Goal: Navigation & Orientation: Find specific page/section

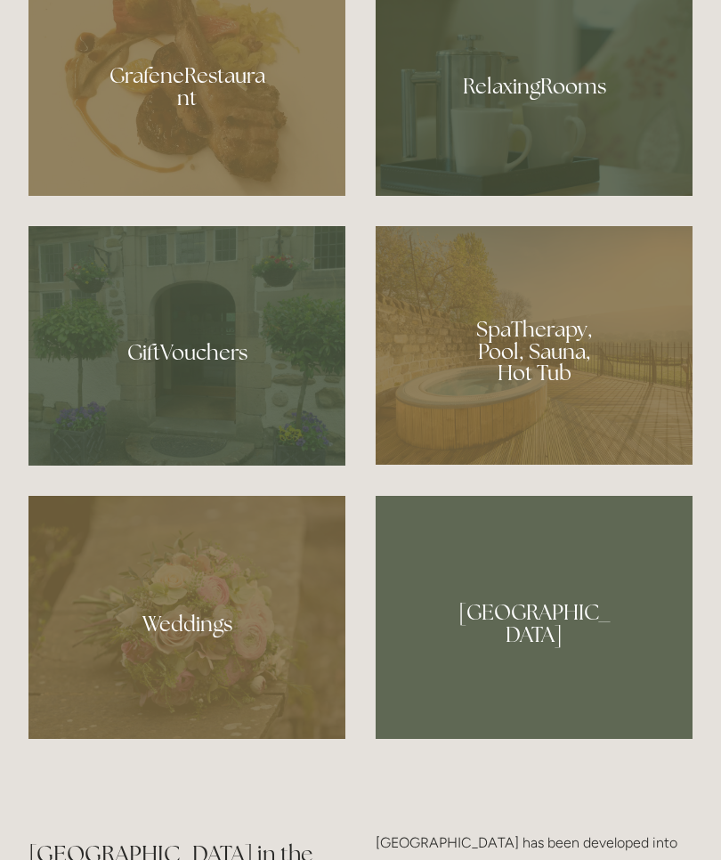
scroll to position [1353, 0]
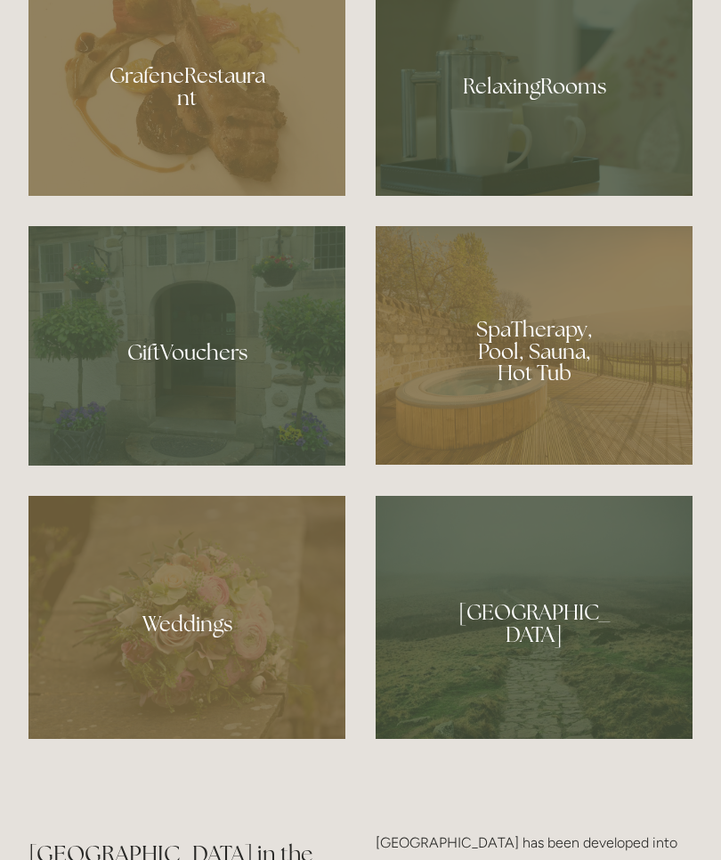
click at [585, 465] on div at bounding box center [534, 345] width 317 height 239
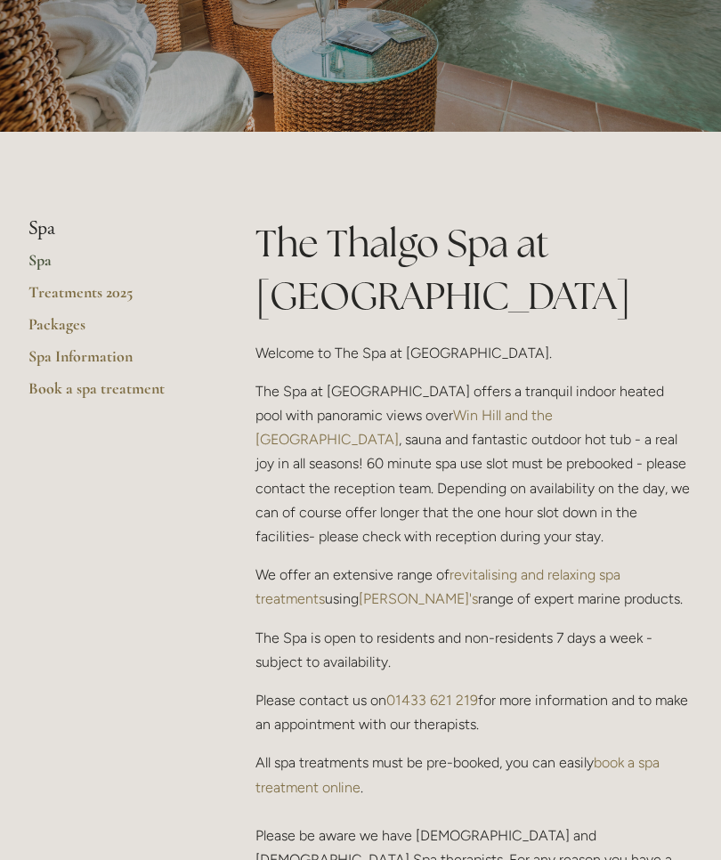
scroll to position [236, 0]
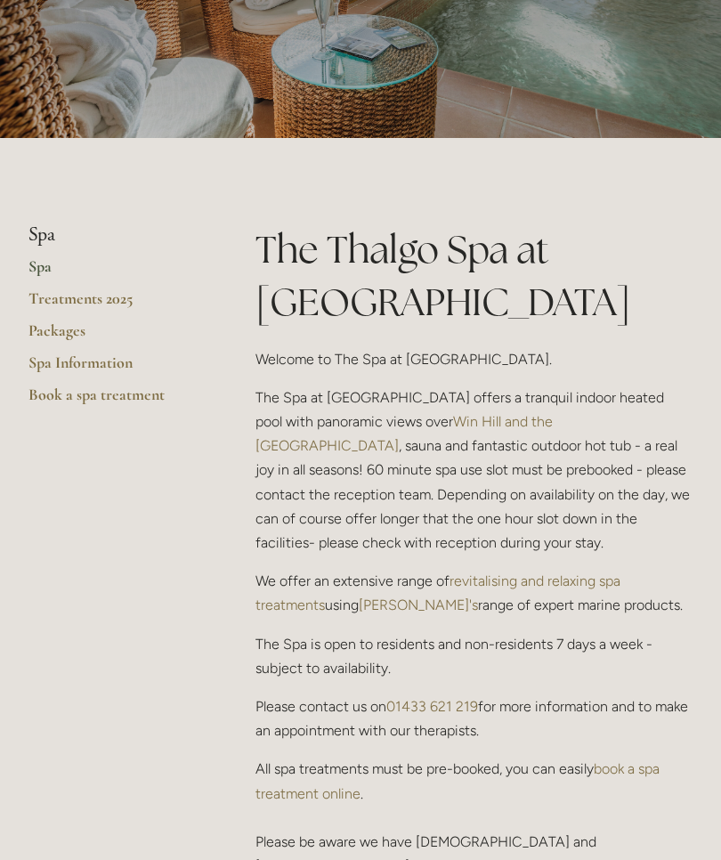
click at [58, 334] on link "Packages" at bounding box center [113, 337] width 170 height 32
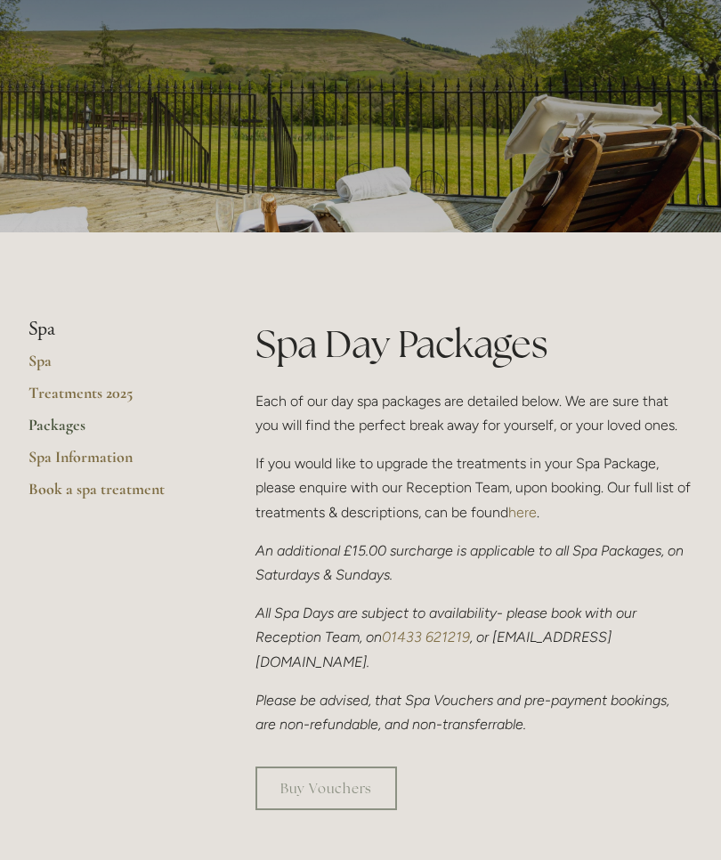
scroll to position [142, 0]
click at [91, 462] on link "Spa Information" at bounding box center [113, 463] width 170 height 32
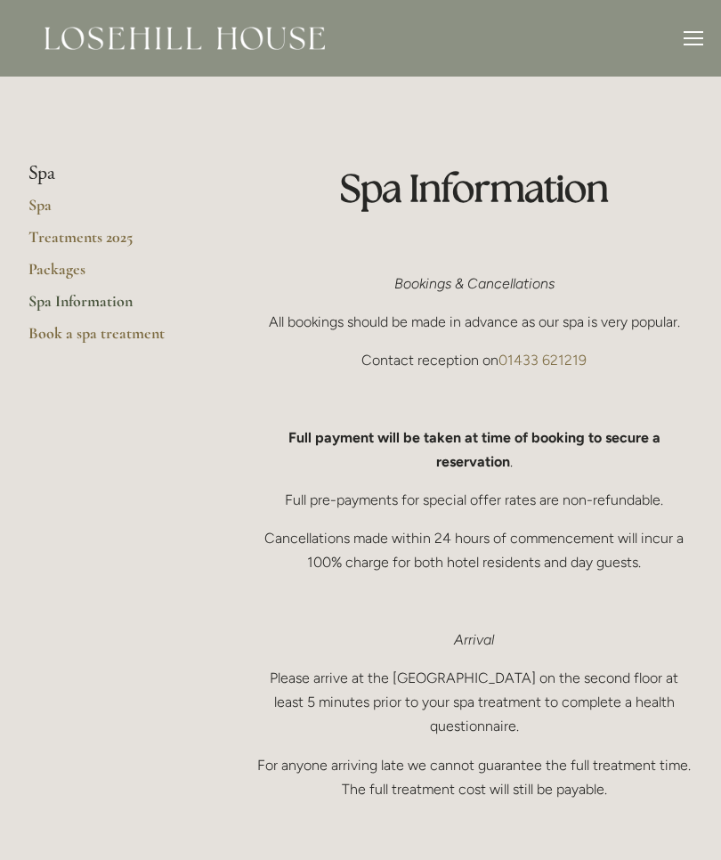
click at [38, 214] on link "Spa" at bounding box center [113, 211] width 170 height 32
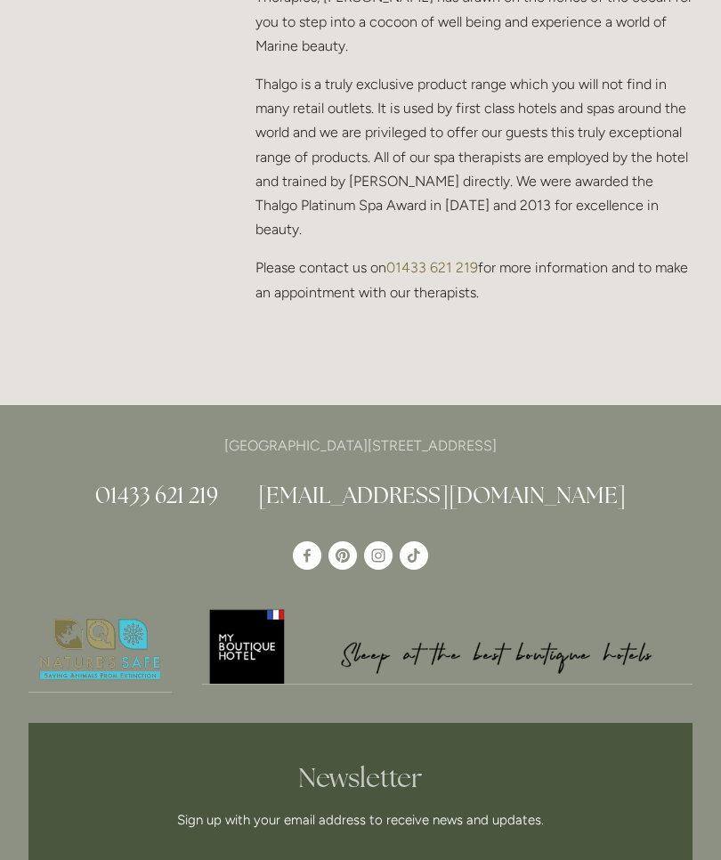
scroll to position [1945, 0]
click at [379, 541] on use "Instagram" at bounding box center [378, 555] width 28 height 28
